Goal: Task Accomplishment & Management: Use online tool/utility

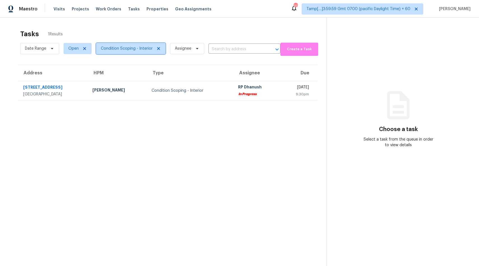
click at [129, 48] on span "Condition Scoping - Interior" at bounding box center [127, 49] width 52 height 6
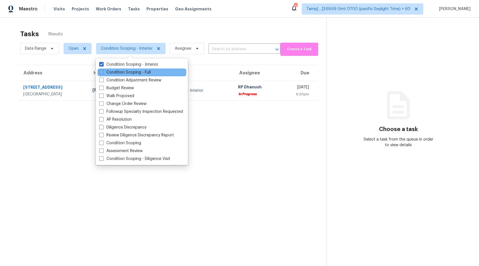
click at [128, 69] on div "Condition Scoping - Full" at bounding box center [142, 72] width 89 height 8
click at [105, 72] on label "Condition Scoping - Full" at bounding box center [125, 73] width 52 height 6
click at [103, 72] on input "Condition Scoping - Full" at bounding box center [101, 72] width 4 height 4
checkbox input "true"
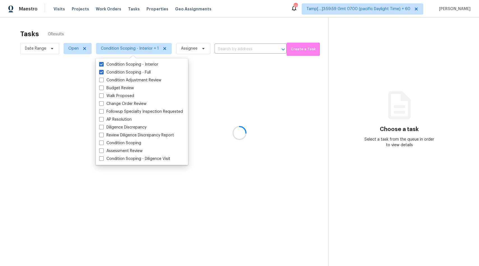
click at [233, 27] on div at bounding box center [239, 133] width 479 height 266
